Goal: Transaction & Acquisition: Book appointment/travel/reservation

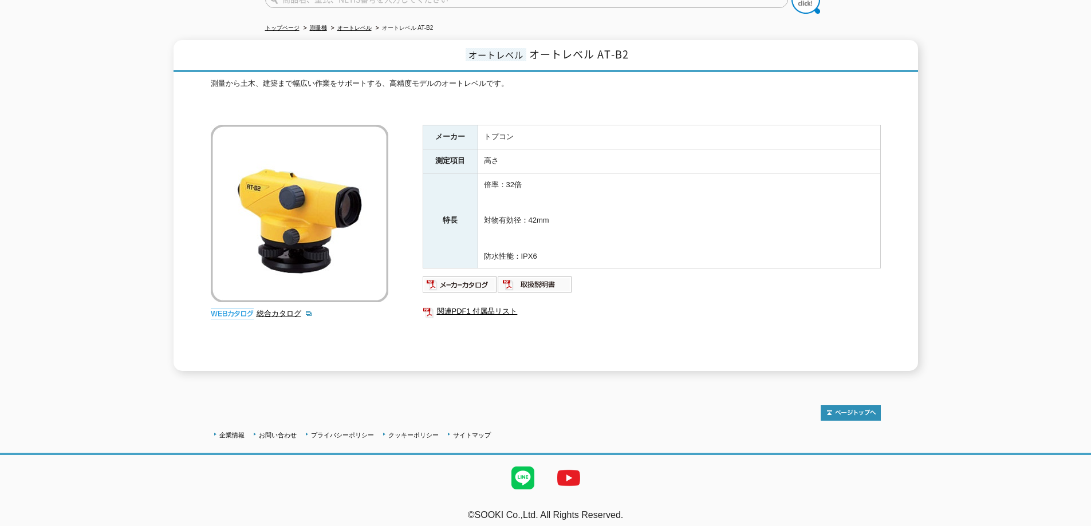
scroll to position [112, 0]
click at [449, 278] on img at bounding box center [460, 284] width 75 height 18
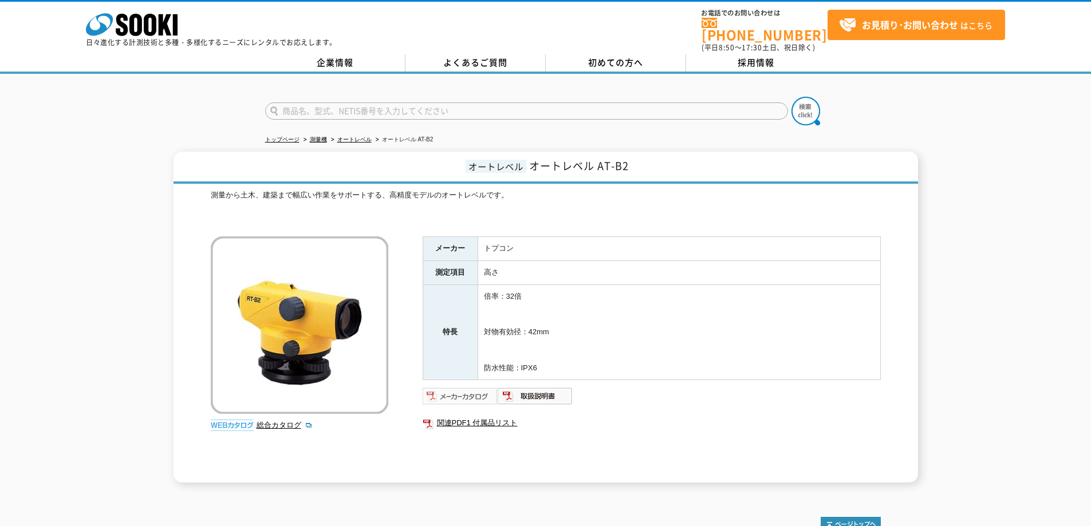
click at [451, 390] on img at bounding box center [460, 396] width 75 height 18
click at [448, 389] on img at bounding box center [460, 396] width 75 height 18
